Goal: Obtain resource: Obtain resource

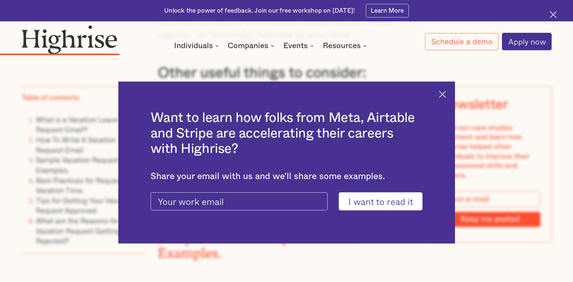
scroll to position [2011, 0]
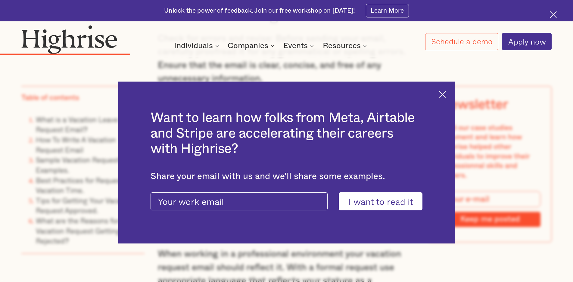
drag, startPoint x: 449, startPoint y: 95, endPoint x: 445, endPoint y: 103, distance: 8.8
click at [446, 95] on img at bounding box center [442, 94] width 7 height 7
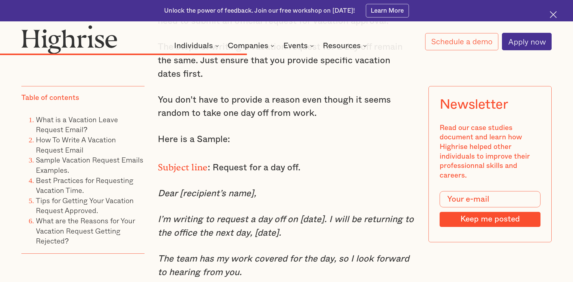
scroll to position [3456, 0]
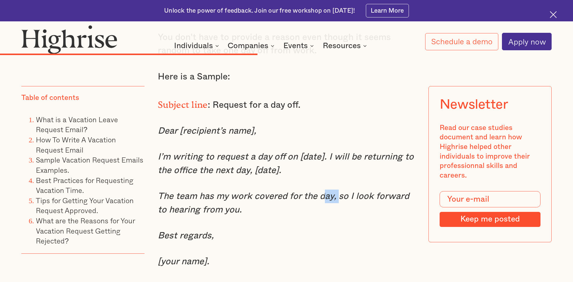
drag, startPoint x: 324, startPoint y: 206, endPoint x: 353, endPoint y: 207, distance: 28.6
click at [338, 206] on em "The team has my work covered for the day, so I look forward to hearing from you." at bounding box center [283, 203] width 251 height 23
click at [376, 206] on em "The team has my work covered for the day, so I look forward to hearing from you." at bounding box center [283, 203] width 251 height 23
drag, startPoint x: 354, startPoint y: 208, endPoint x: 367, endPoint y: 208, distance: 12.9
click at [358, 208] on em "The team has my work covered for the day, so I look forward to hearing from you." at bounding box center [283, 203] width 251 height 23
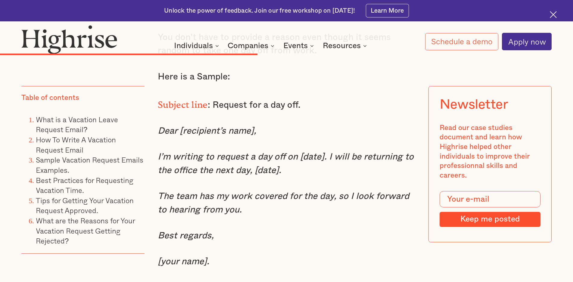
click at [382, 210] on em "The team has my work covered for the day, so I look forward to hearing from you." at bounding box center [283, 203] width 251 height 23
click at [372, 236] on div "One-day vacation request email. One day off is still time off from your daily o…" at bounding box center [286, 250] width 257 height 716
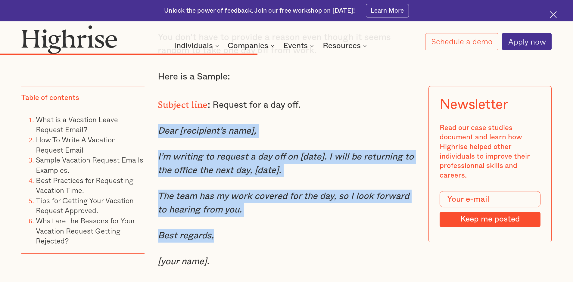
drag, startPoint x: 159, startPoint y: 140, endPoint x: 222, endPoint y: 247, distance: 124.1
click at [222, 247] on div "One-day vacation request email. One day off is still time off from your daily o…" at bounding box center [286, 250] width 257 height 716
copy div "Dear [recipient’s name], I’m writing to request a day off on [date]. I will be …"
click at [298, 210] on em "The team has my work covered for the day, so I look forward to hearing from you." at bounding box center [283, 203] width 251 height 23
drag, startPoint x: 157, startPoint y: 141, endPoint x: 227, endPoint y: 241, distance: 122.3
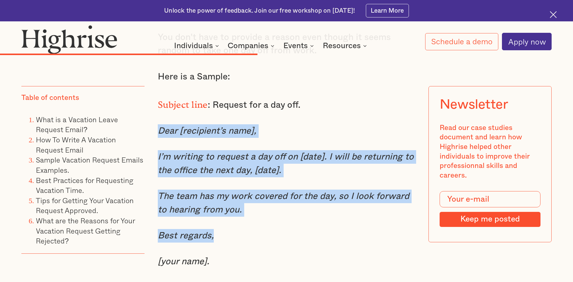
click at [227, 241] on div "One-day vacation request email. One day off is still time off from your daily o…" at bounding box center [286, 250] width 257 height 716
copy div "Dear [recipient’s name], I’m writing to request a day off on [date]. I will be …"
click at [356, 214] on p "The team has my work covered for the day, so I look forward to hearing from you." at bounding box center [286, 203] width 257 height 27
click at [276, 236] on div "One-day vacation request email. One day off is still time off from your daily o…" at bounding box center [286, 250] width 257 height 716
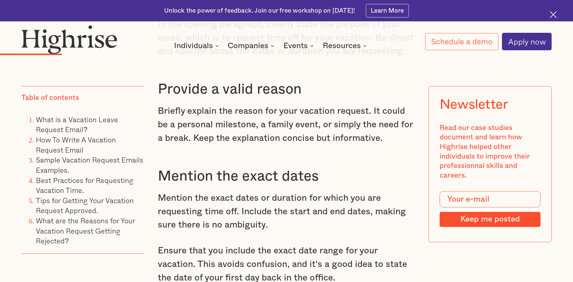
scroll to position [1159, 0]
